Goal: Transaction & Acquisition: Download file/media

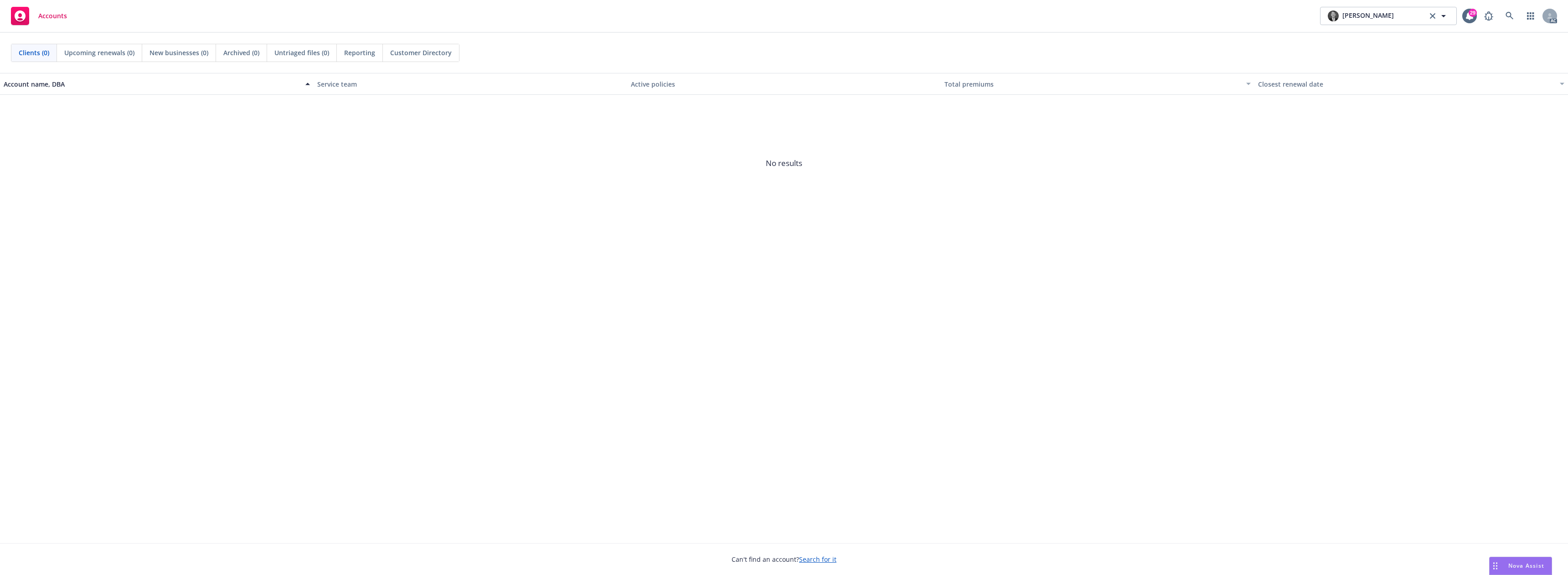
click at [1504, 25] on div "Accounts [PERSON_NAME] [PERSON_NAME] 29 AC" at bounding box center [784, 16] width 1568 height 33
click at [1508, 18] on icon at bounding box center [1509, 16] width 8 height 8
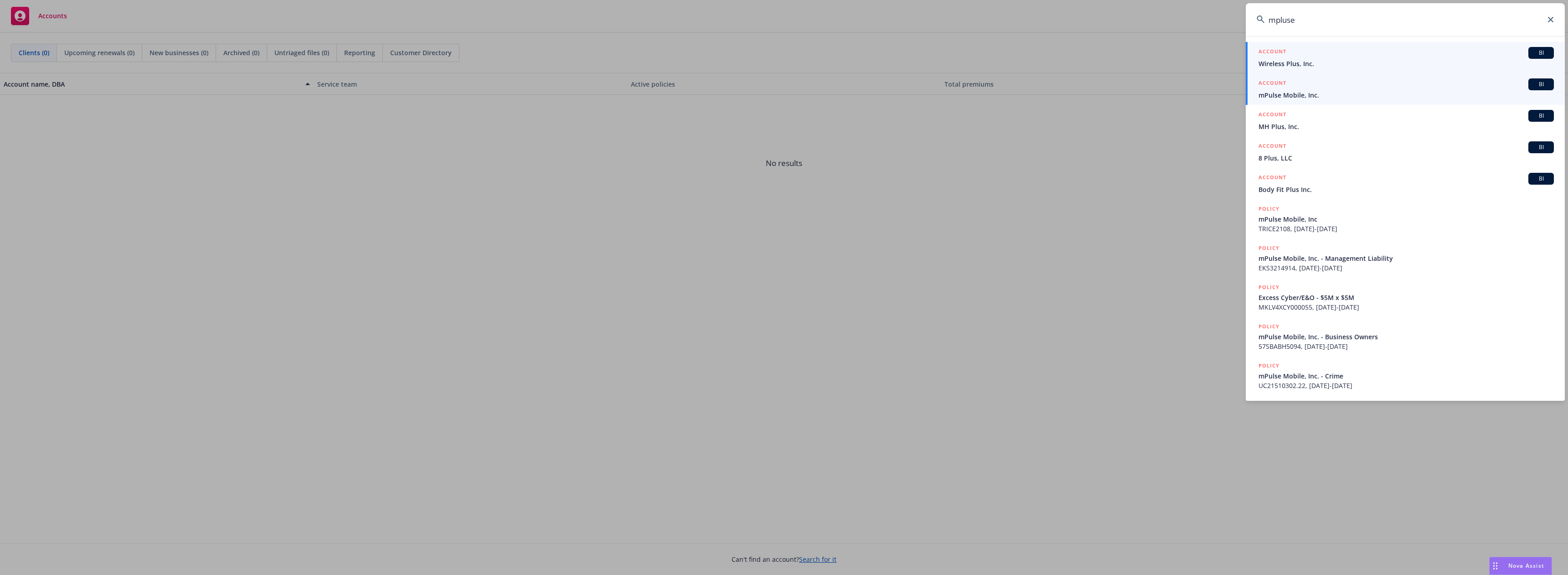
type input "mpluse"
click at [1323, 93] on span "mPulse Mobile, Inc." at bounding box center [1406, 95] width 295 height 9
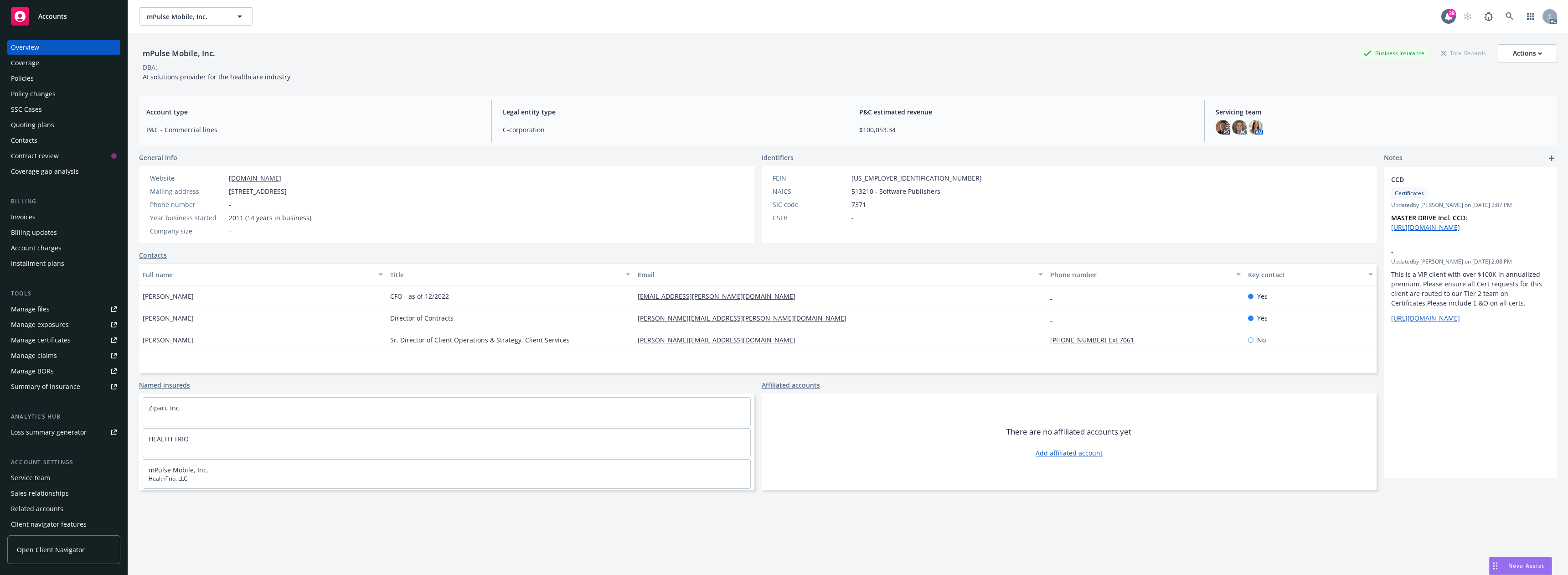
click at [39, 74] on div "Policies" at bounding box center [63, 78] width 106 height 15
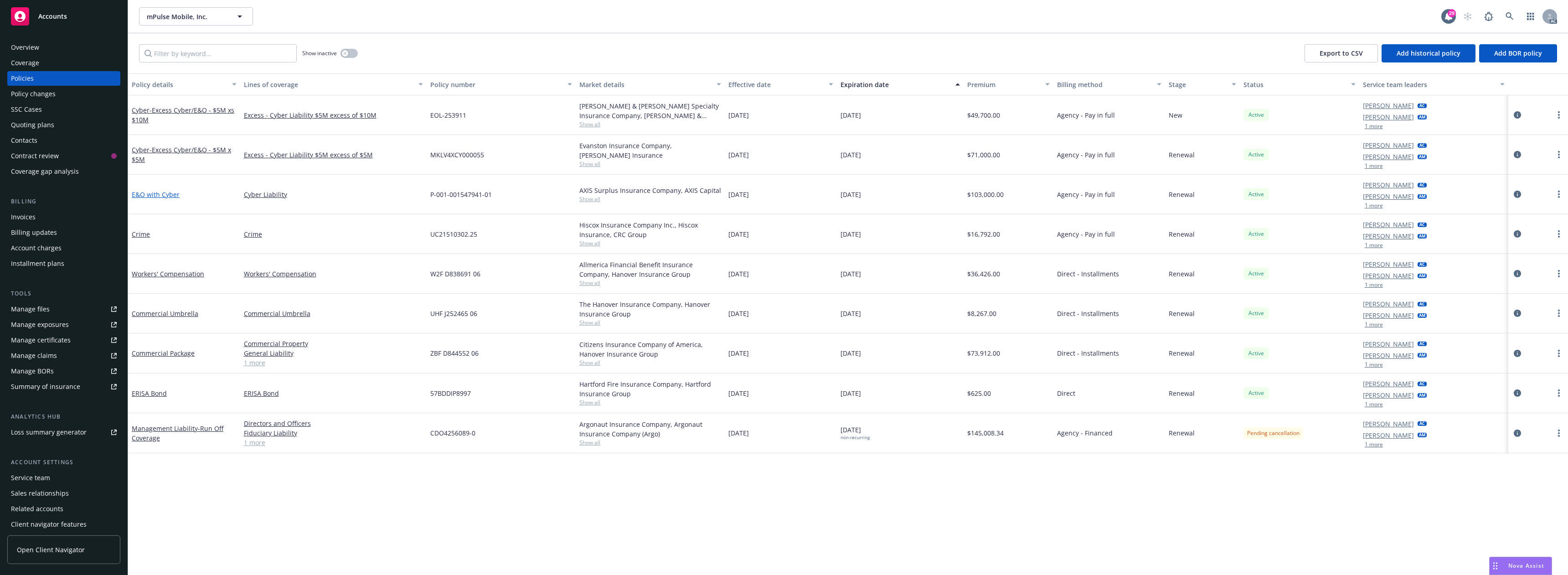
click at [167, 194] on link "E&O with Cyber" at bounding box center [156, 194] width 48 height 9
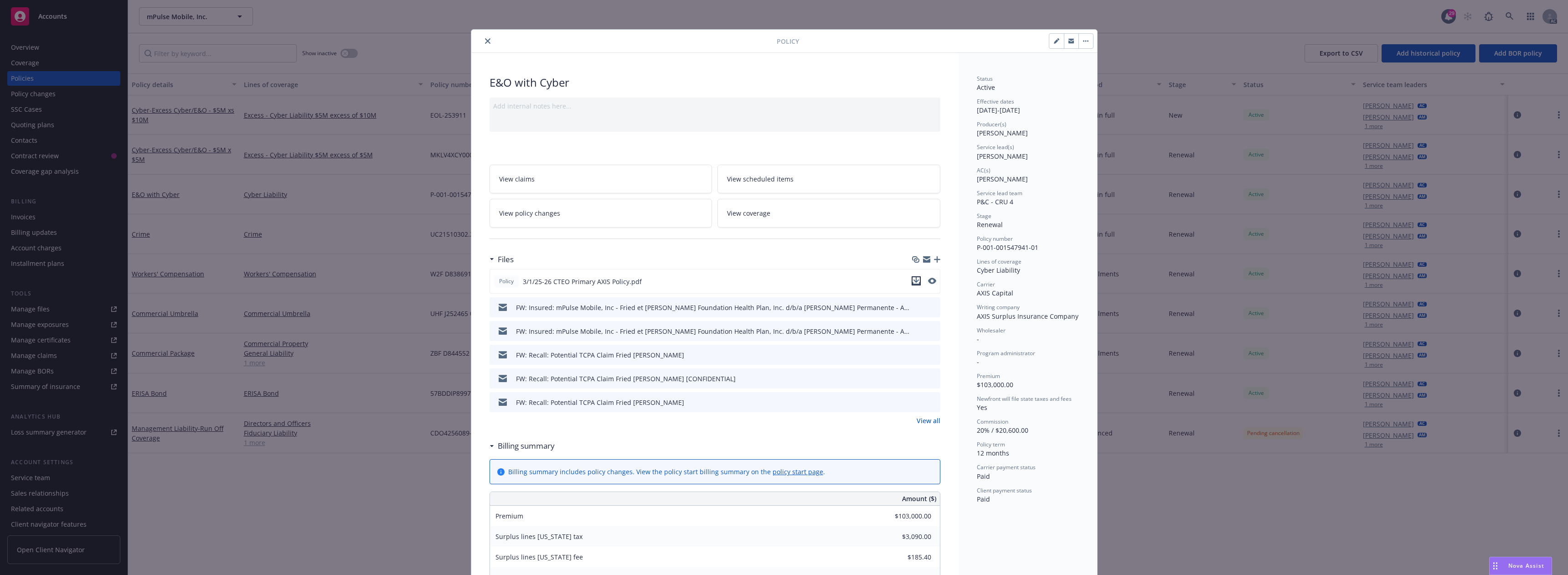
click at [914, 282] on icon "download file" at bounding box center [916, 281] width 7 height 7
click at [486, 40] on icon "close" at bounding box center [488, 41] width 5 height 5
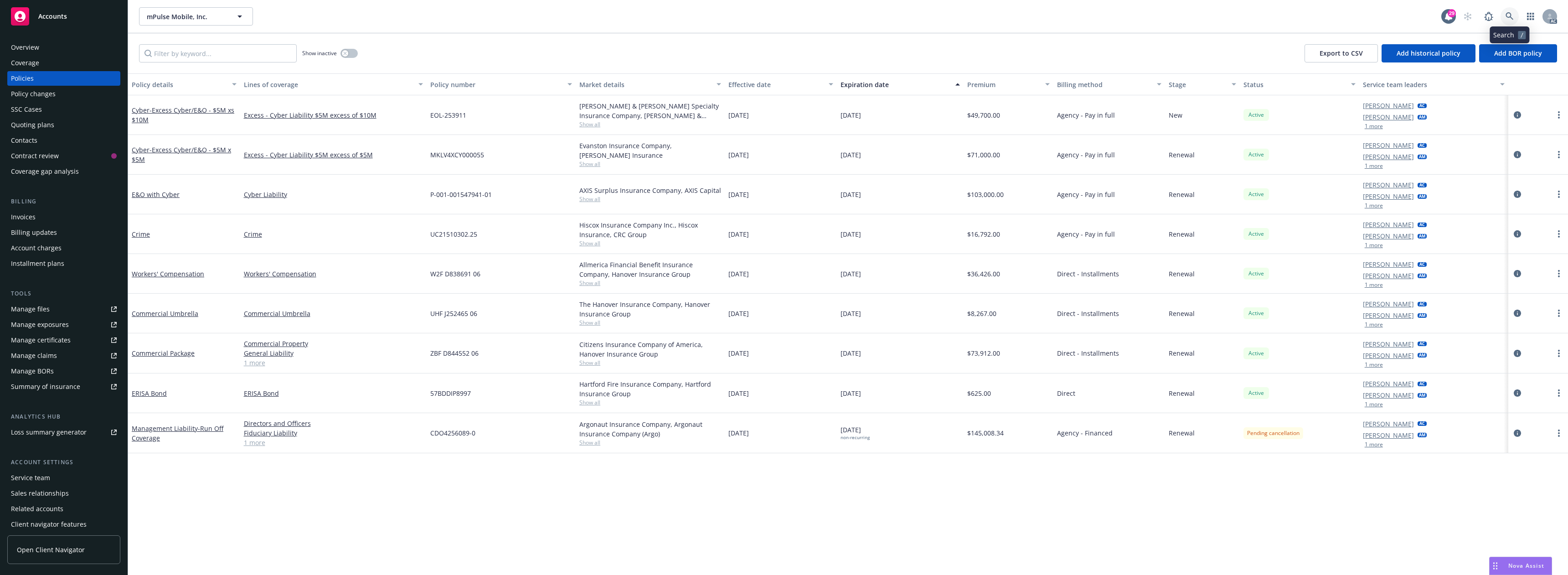
click at [1505, 18] on icon at bounding box center [1509, 16] width 8 height 8
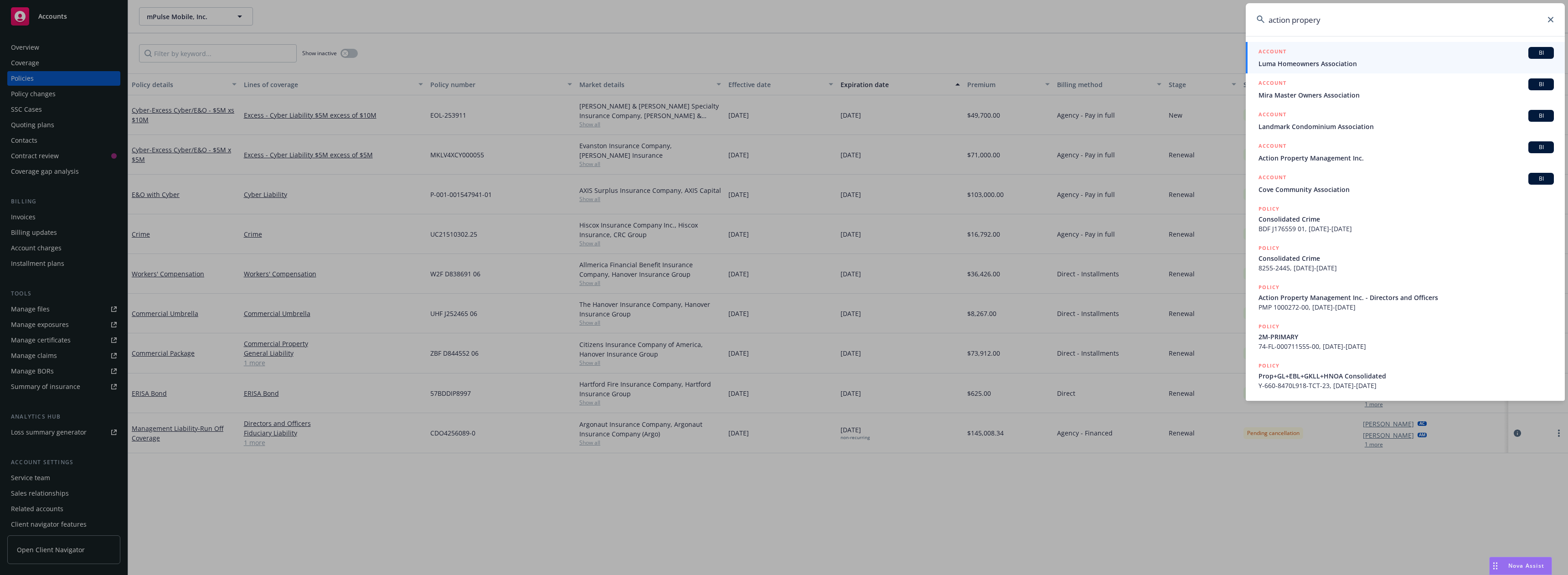
type input "action proper"
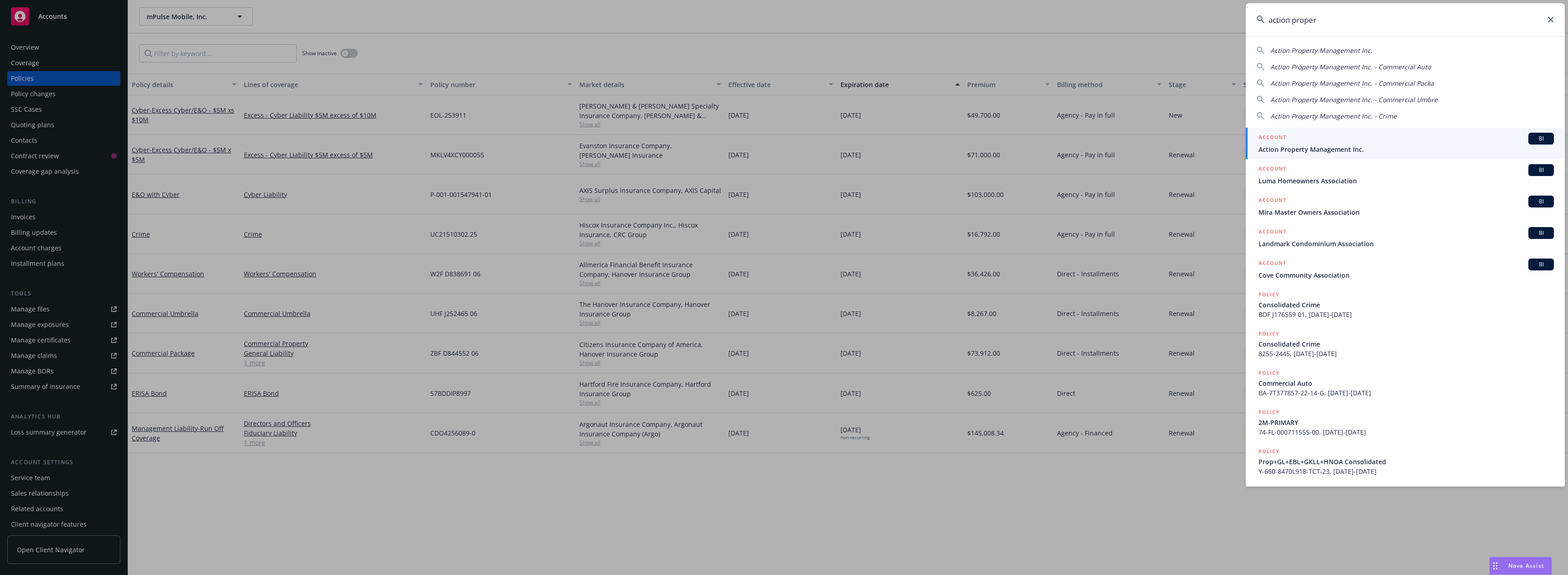
click at [1355, 138] on div "ACCOUNT BI" at bounding box center [1406, 139] width 295 height 12
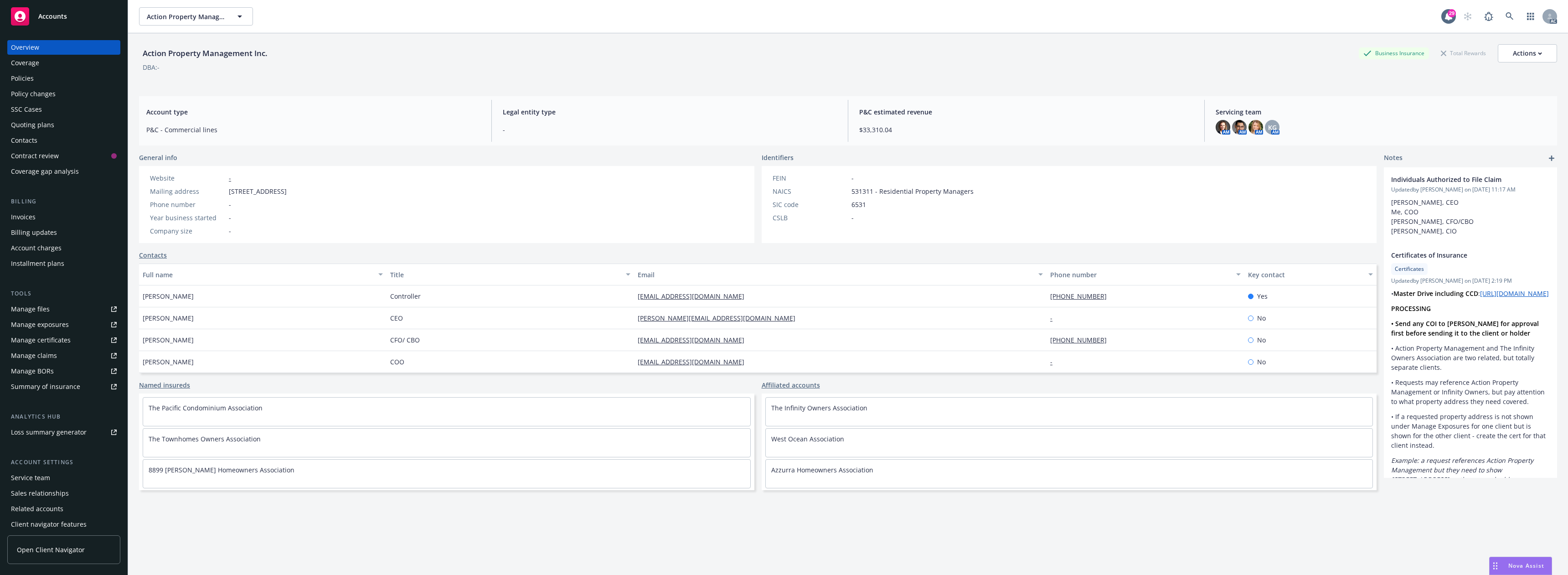
click at [61, 76] on div "Policies" at bounding box center [63, 78] width 106 height 15
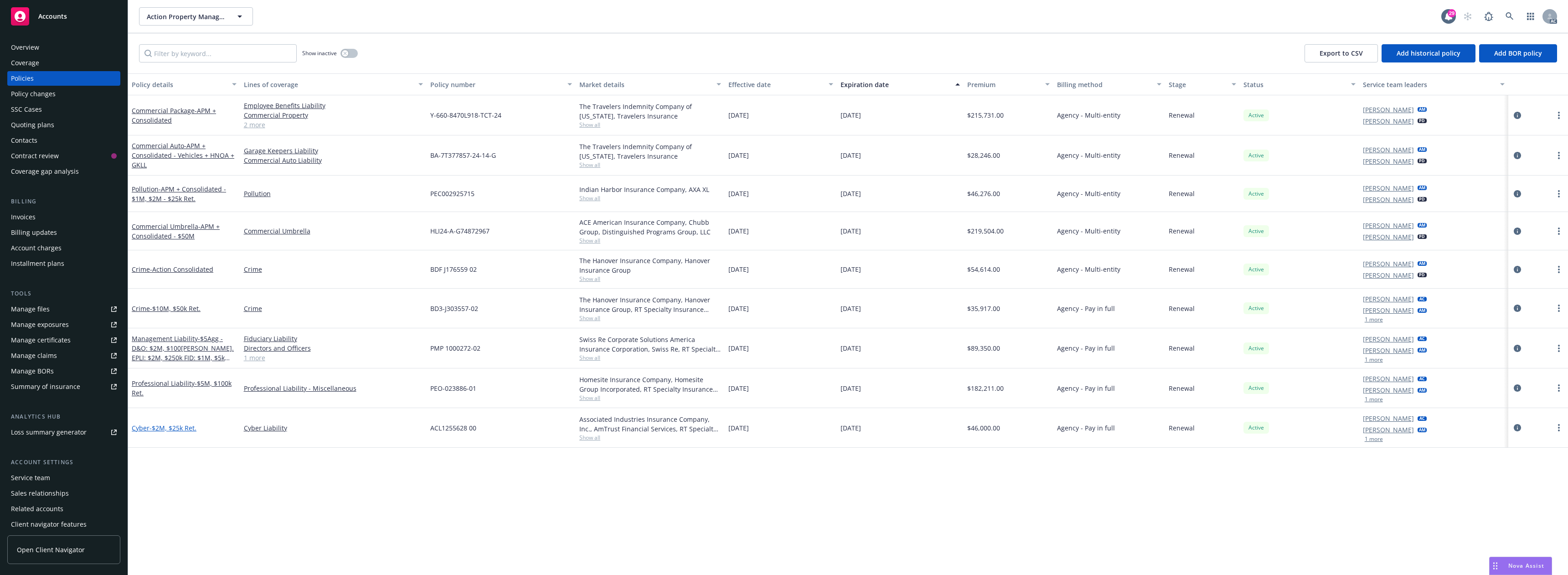
click at [175, 427] on span "- $2M, $25k Ret." at bounding box center [173, 428] width 47 height 9
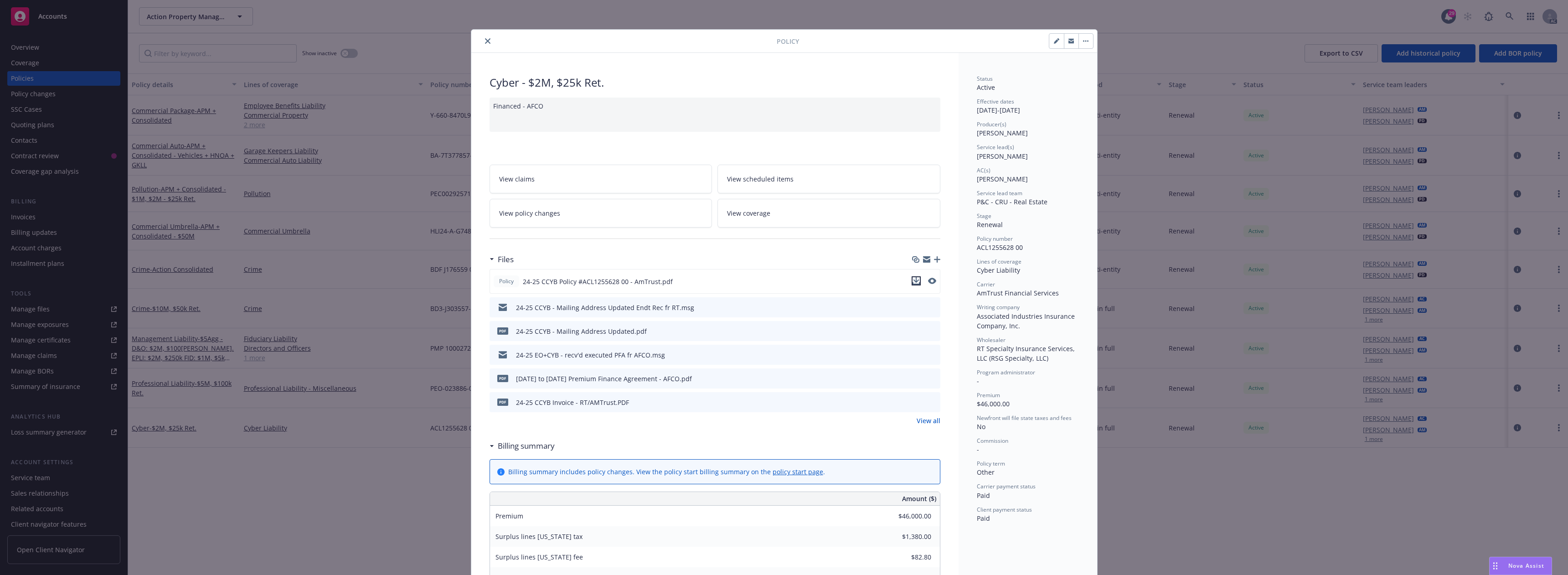
click at [914, 279] on icon "download file" at bounding box center [916, 281] width 7 height 7
